Goal: Go to known website: Access a specific website the user already knows

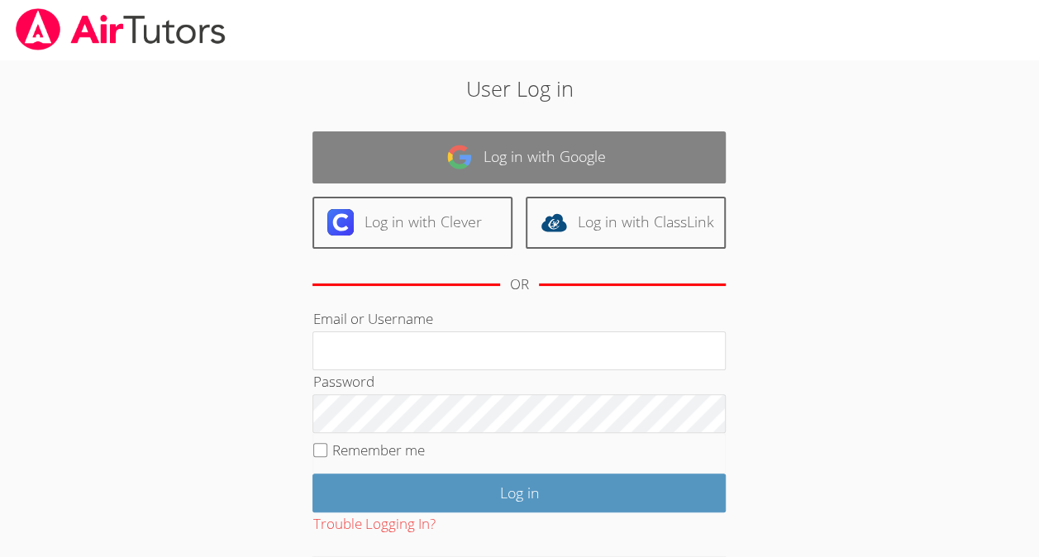
click at [626, 165] on link "Log in with Google" at bounding box center [518, 157] width 413 height 52
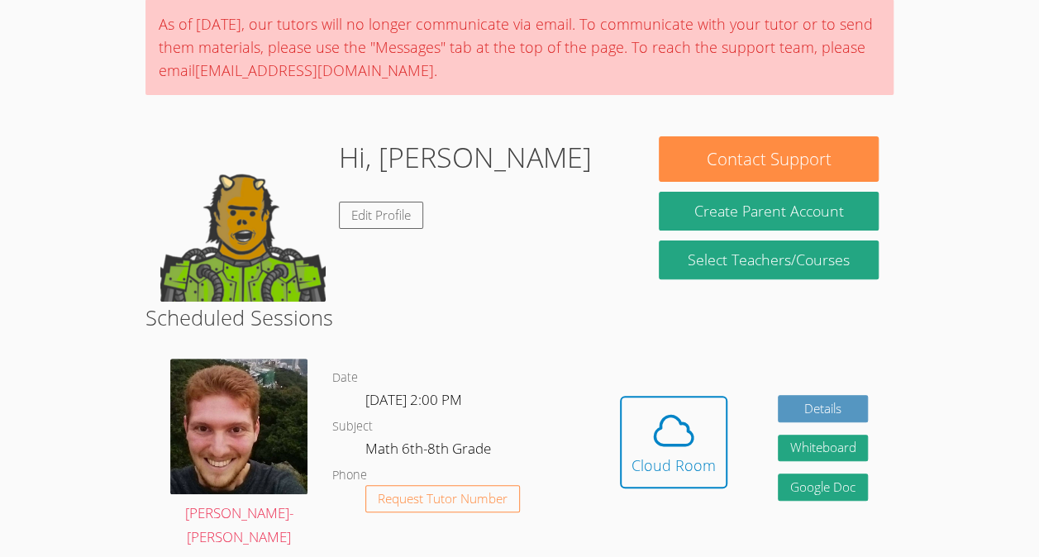
scroll to position [134, 0]
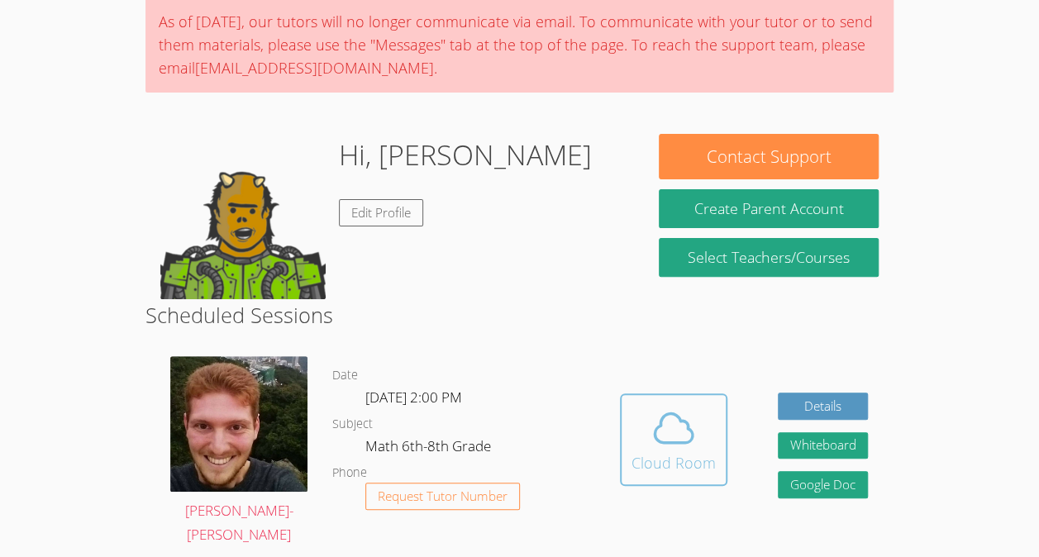
click at [712, 443] on span at bounding box center [673, 428] width 84 height 46
